Goal: Information Seeking & Learning: Learn about a topic

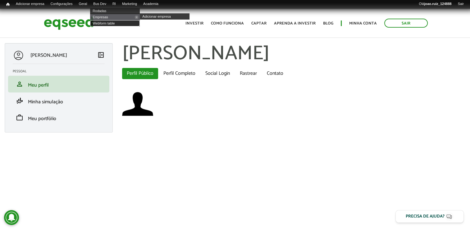
click at [106, 25] on link "Webform table" at bounding box center [115, 23] width 50 height 6
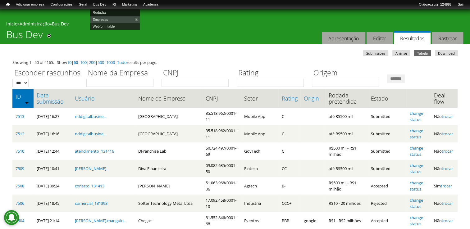
click at [107, 12] on link "Rodadas" at bounding box center [115, 12] width 50 height 7
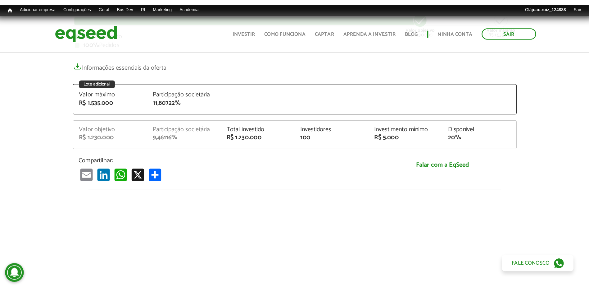
scroll to position [93, 0]
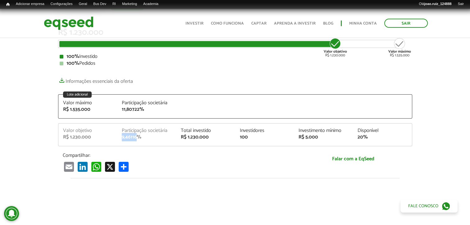
drag, startPoint x: 122, startPoint y: 137, endPoint x: 136, endPoint y: 137, distance: 14.3
click at [136, 137] on div "9,46116%" at bounding box center [147, 136] width 50 height 5
copy div "9,46116"
drag, startPoint x: 360, startPoint y: 139, endPoint x: 367, endPoint y: 139, distance: 7.5
click at [367, 139] on div "20%" at bounding box center [382, 136] width 50 height 5
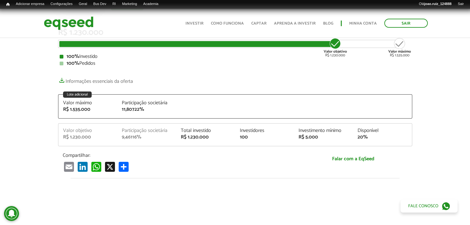
drag, startPoint x: 367, startPoint y: 139, endPoint x: 349, endPoint y: 136, distance: 17.9
click at [349, 136] on div "Investimento mínimo R$ 5.000" at bounding box center [323, 133] width 59 height 11
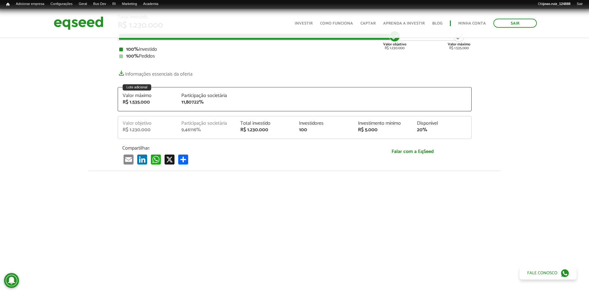
scroll to position [31, 0]
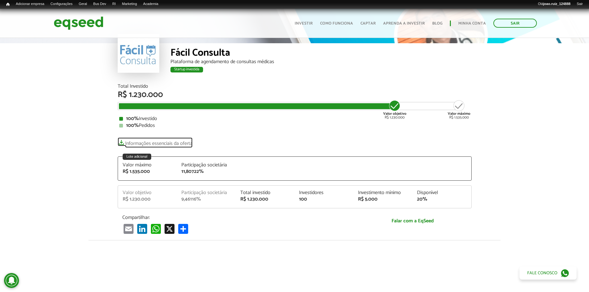
click at [146, 144] on link "Informações essenciais da oferta" at bounding box center [155, 141] width 75 height 9
